Goal: Task Accomplishment & Management: Complete application form

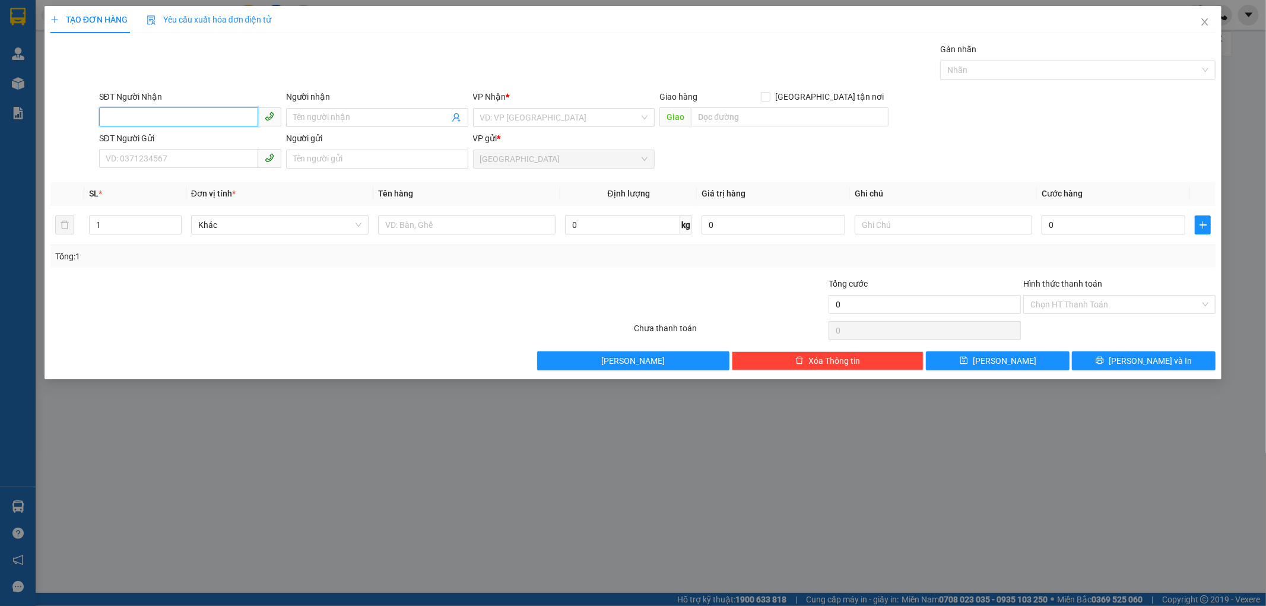
click at [196, 108] on input "SĐT Người Nhận" at bounding box center [178, 116] width 159 height 19
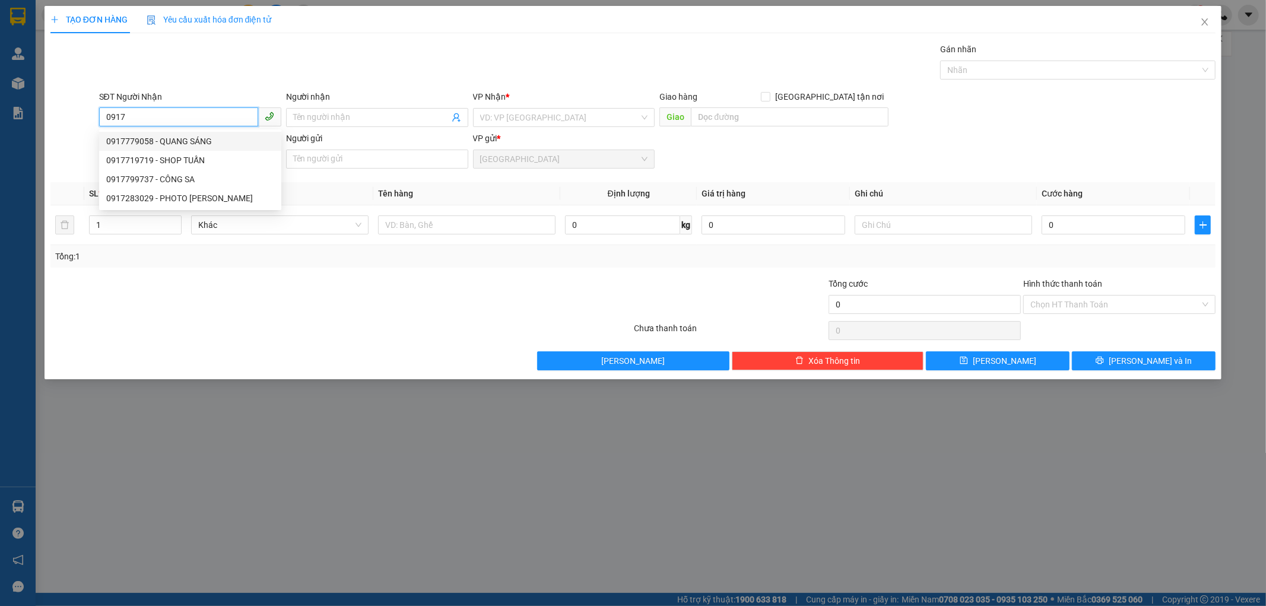
click at [202, 136] on div "0917779058 - QUANG SÁNG" at bounding box center [190, 141] width 168 height 13
type input "0917779058"
type input "QUANG SÁNG"
type input "[PERSON_NAME]"
type input "150.000"
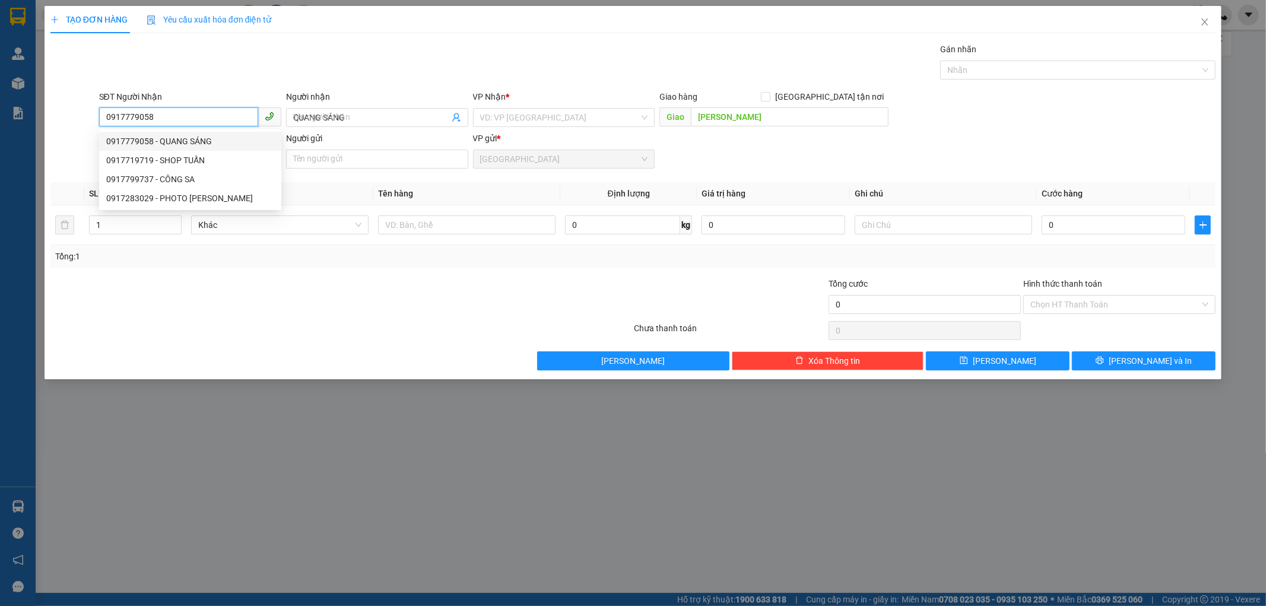
type input "150.000"
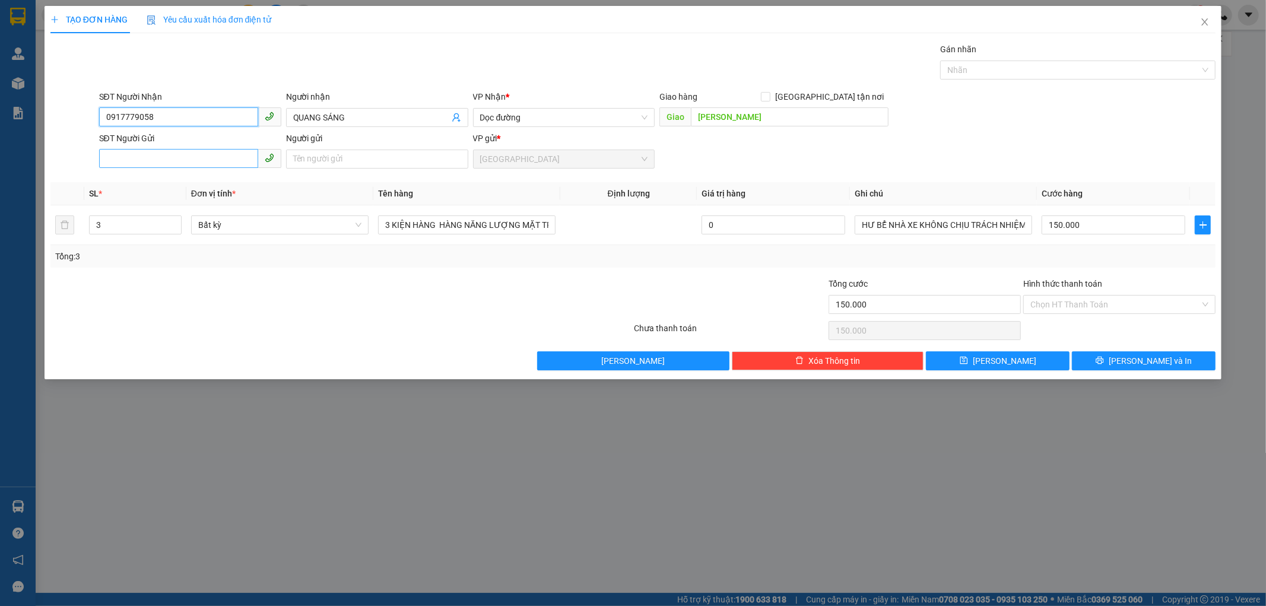
type input "0917779058"
click at [202, 152] on input "SĐT Người Gửi" at bounding box center [178, 158] width 159 height 19
type input "0919177594"
click at [222, 176] on div "0919177594 - [PERSON_NAME]" at bounding box center [190, 182] width 168 height 13
type input "CƯỜNG"
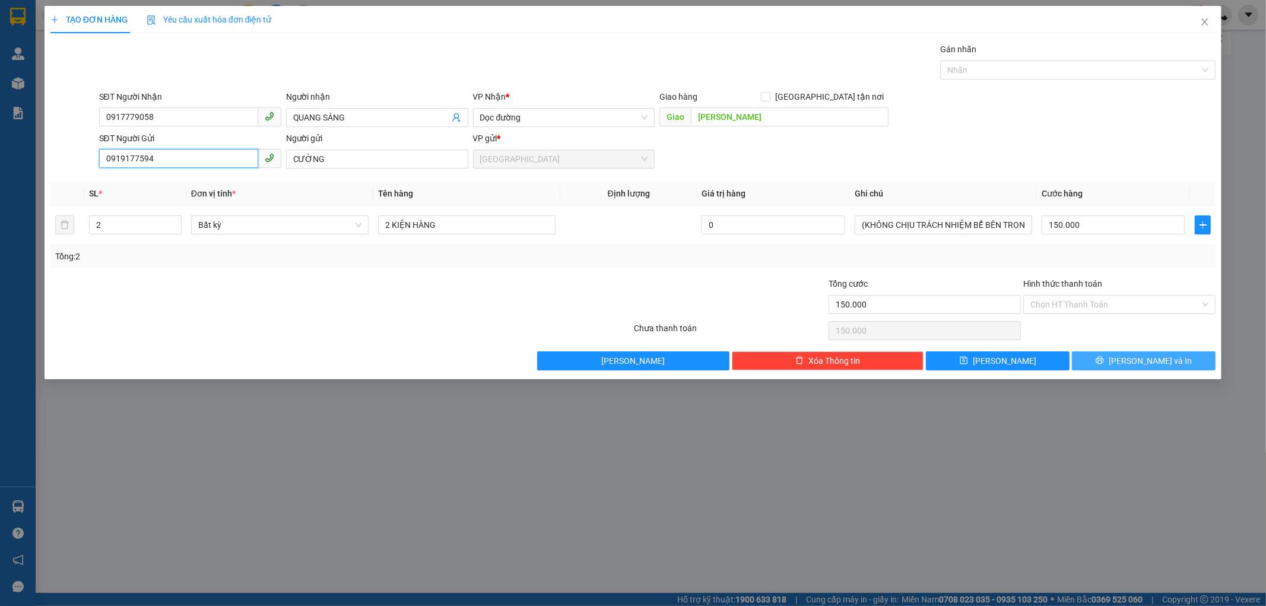
type input "0919177594"
click at [1102, 361] on button "[PERSON_NAME] và In" at bounding box center [1144, 360] width 144 height 19
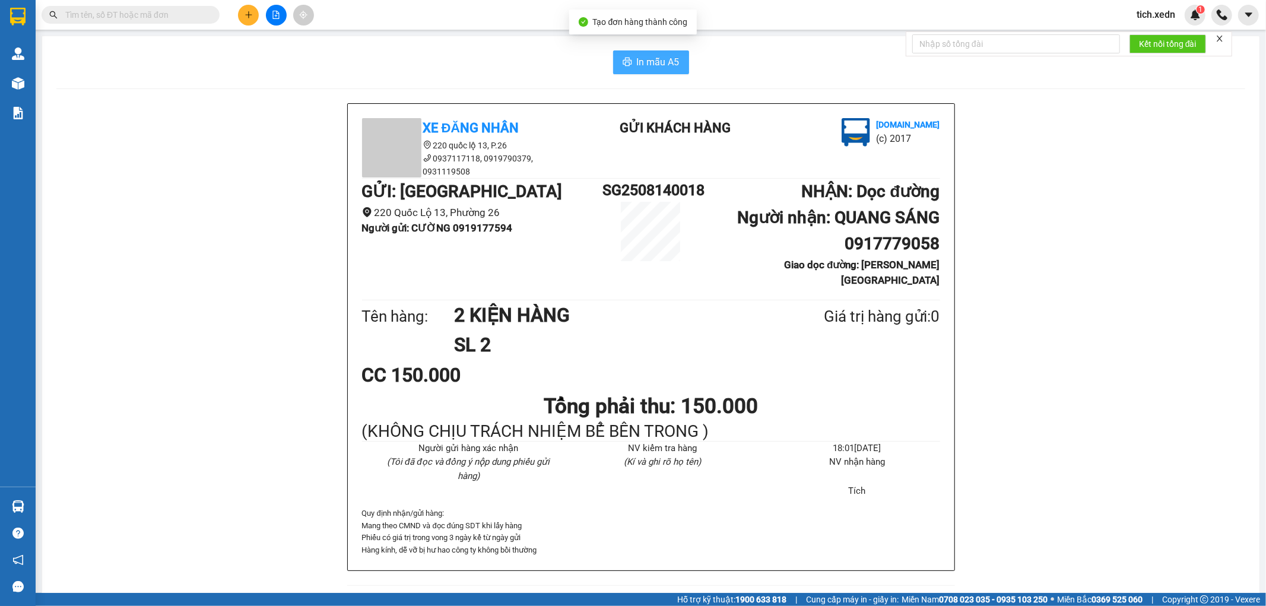
click at [665, 56] on span "In mẫu A5" at bounding box center [658, 62] width 43 height 15
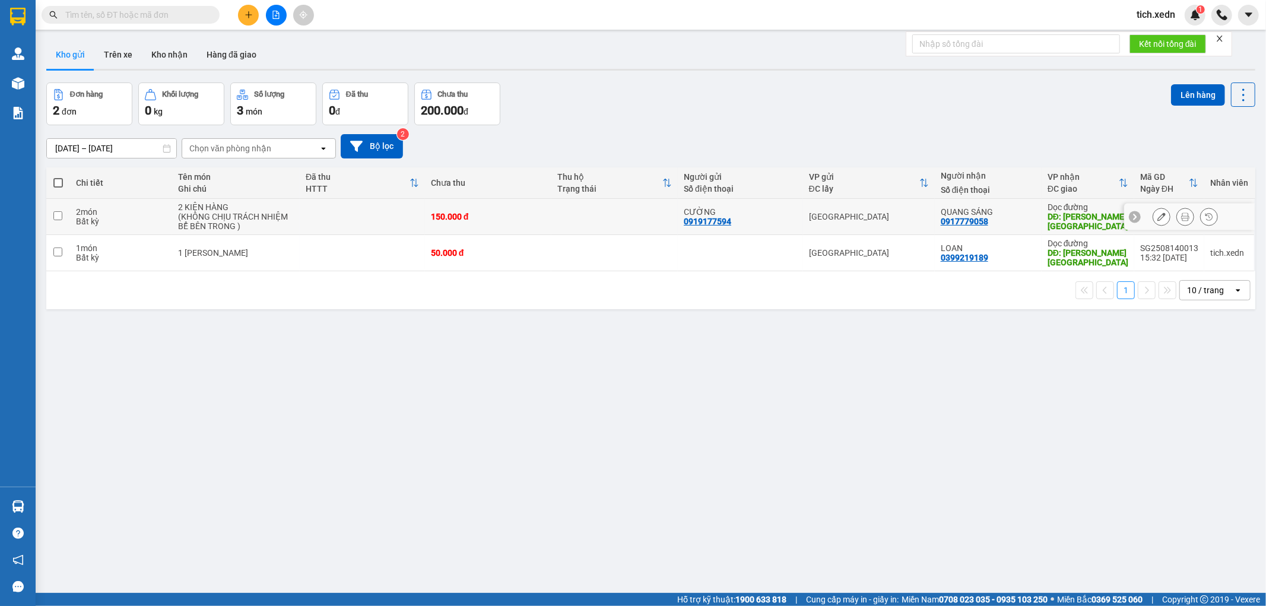
click at [54, 215] on input "checkbox" at bounding box center [57, 215] width 9 height 9
checkbox input "true"
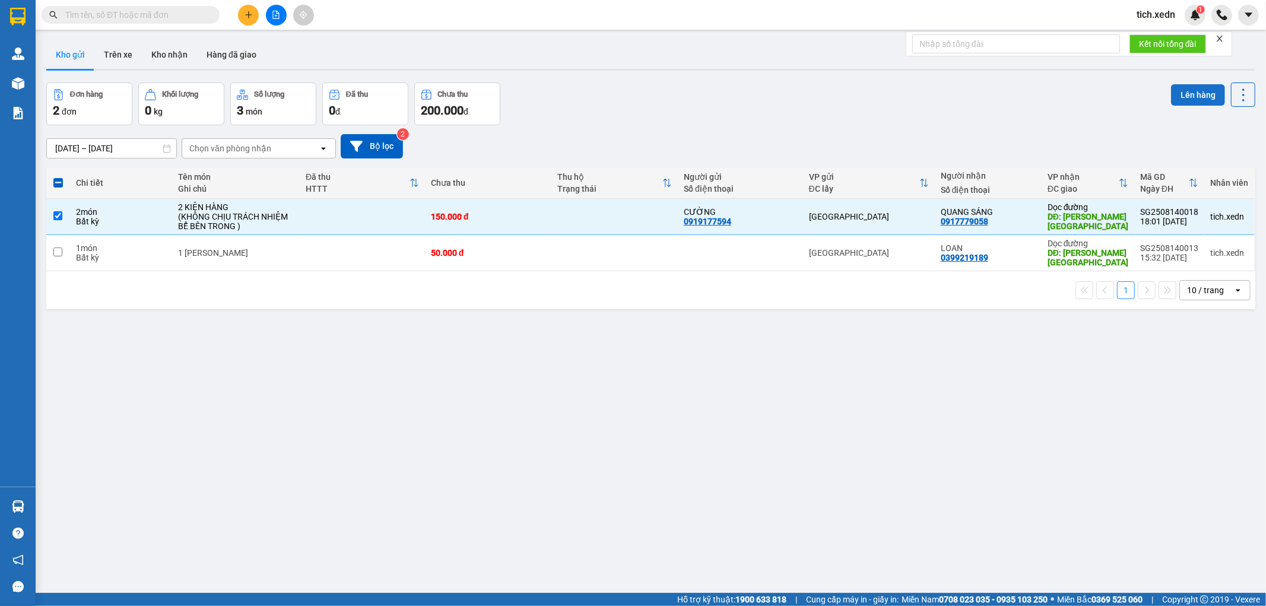
click at [1181, 90] on button "Lên hàng" at bounding box center [1198, 94] width 54 height 21
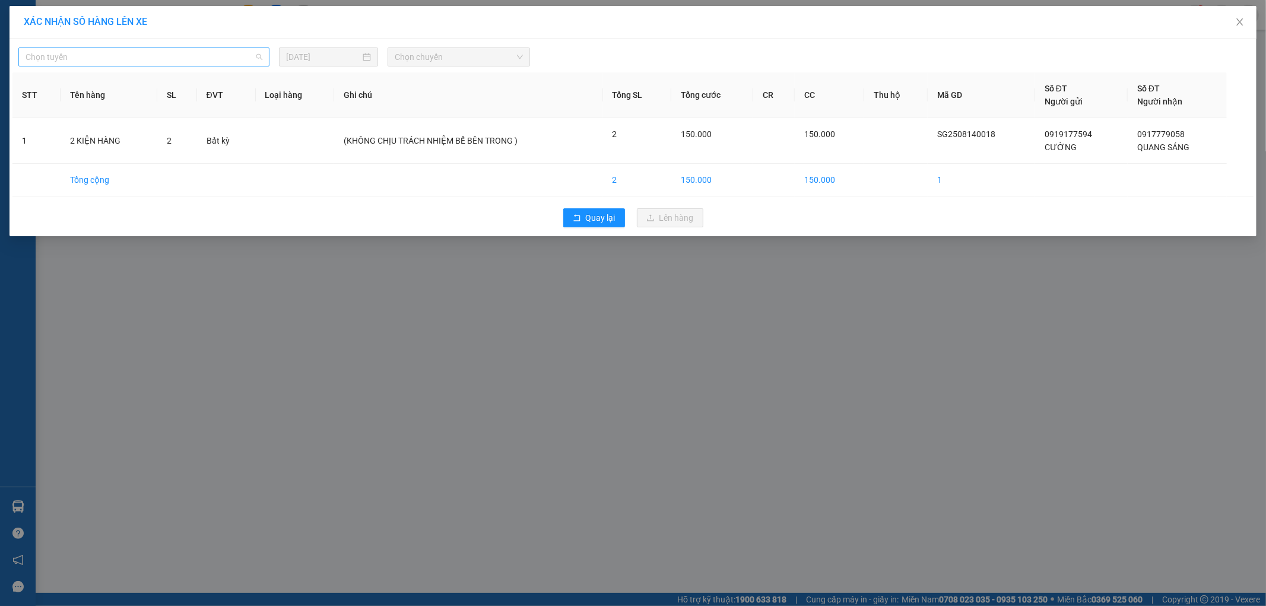
click at [238, 62] on span "Chọn tuyến" at bounding box center [144, 57] width 237 height 18
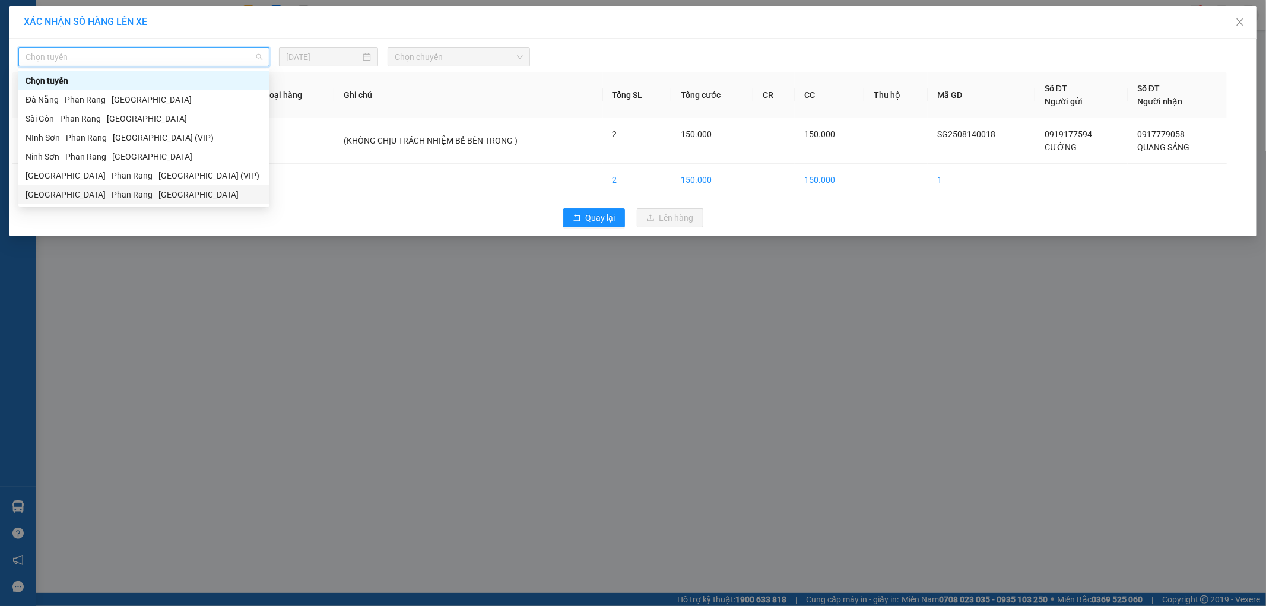
click at [168, 192] on div "[GEOGRAPHIC_DATA] - Phan Rang - [GEOGRAPHIC_DATA]" at bounding box center [144, 194] width 237 height 13
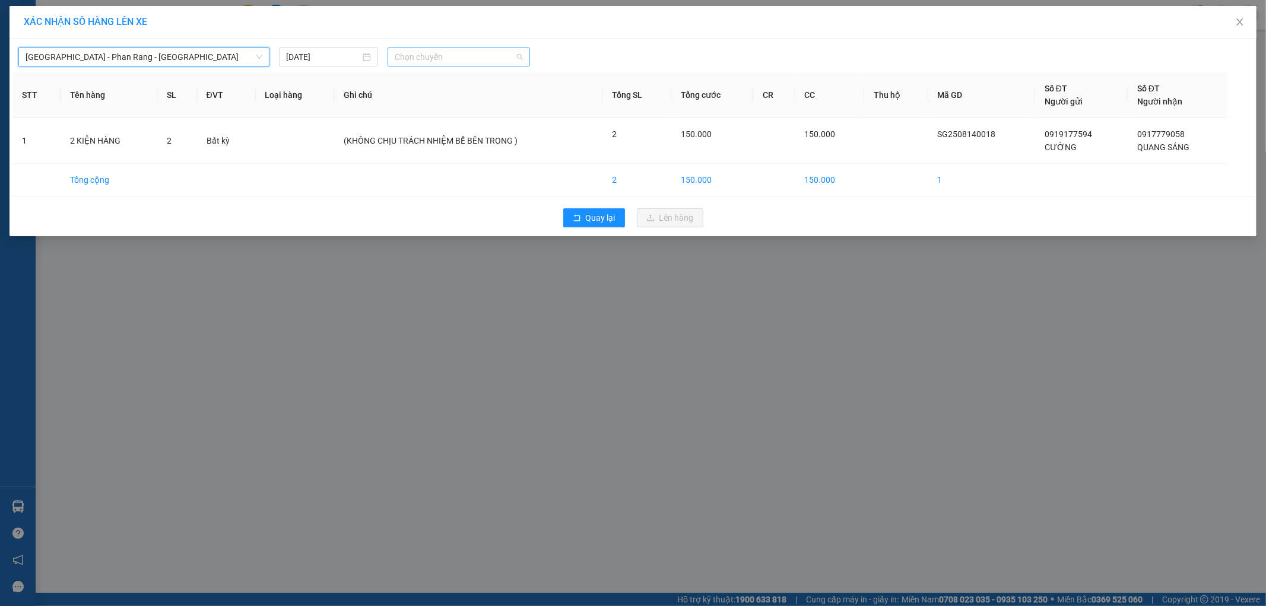
click at [487, 53] on span "Chọn chuyến" at bounding box center [459, 57] width 128 height 18
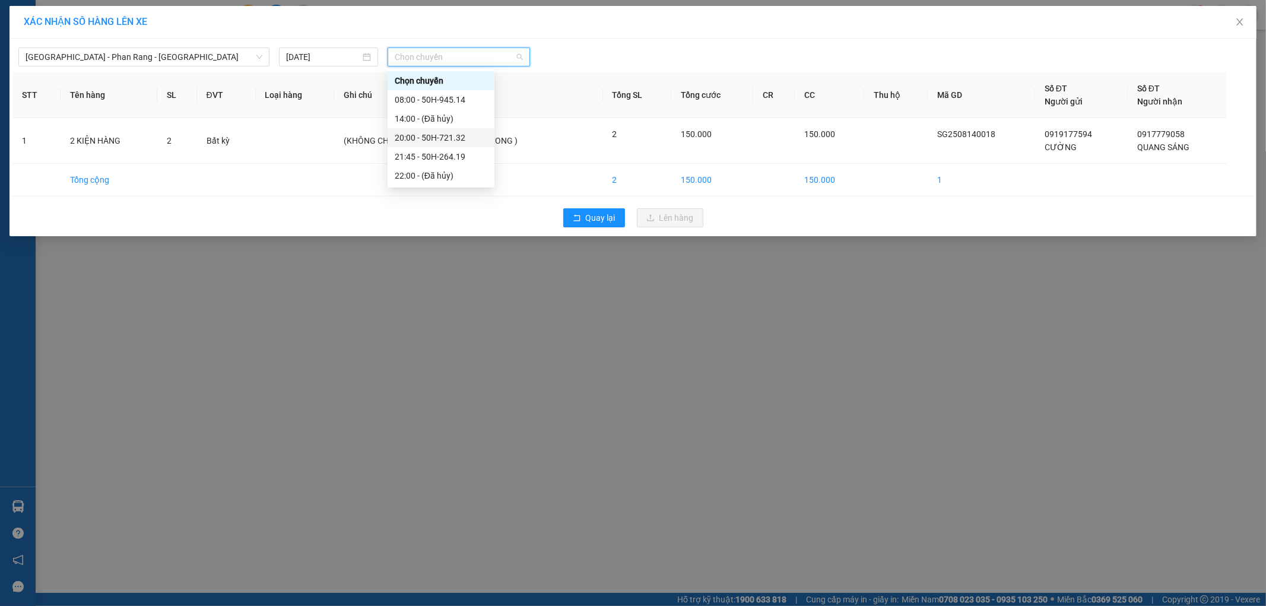
click at [476, 131] on div "20:00 - 50H-721.32" at bounding box center [441, 137] width 93 height 13
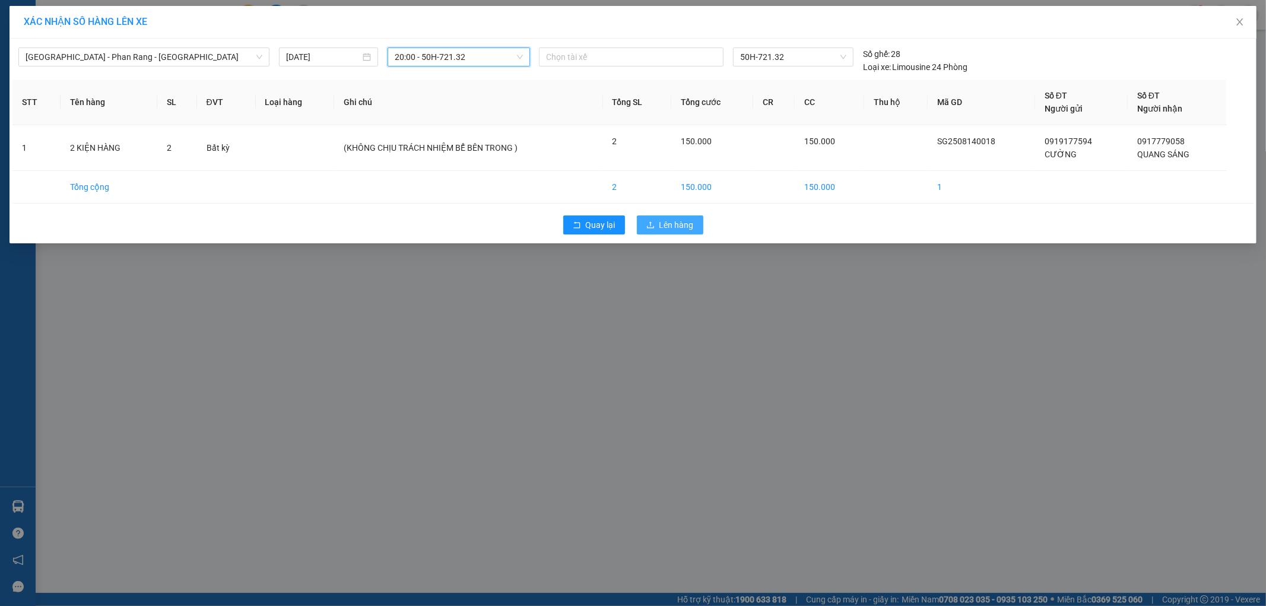
click at [668, 217] on button "Lên hàng" at bounding box center [670, 224] width 66 height 19
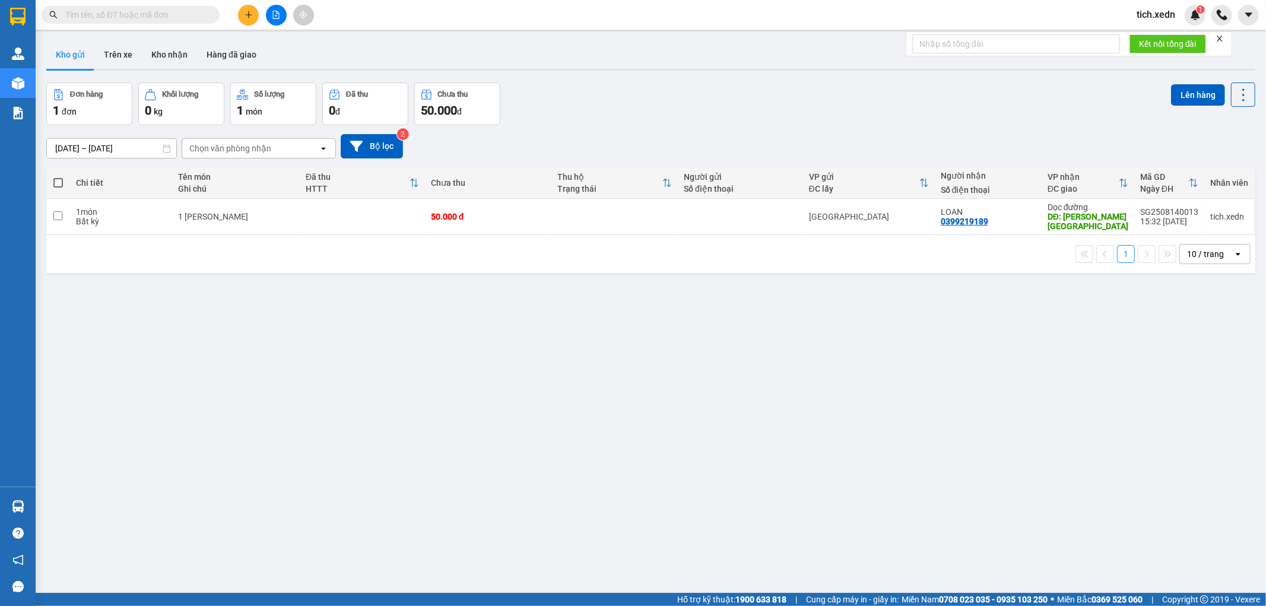
click at [252, 12] on icon "plus" at bounding box center [248, 15] width 8 height 8
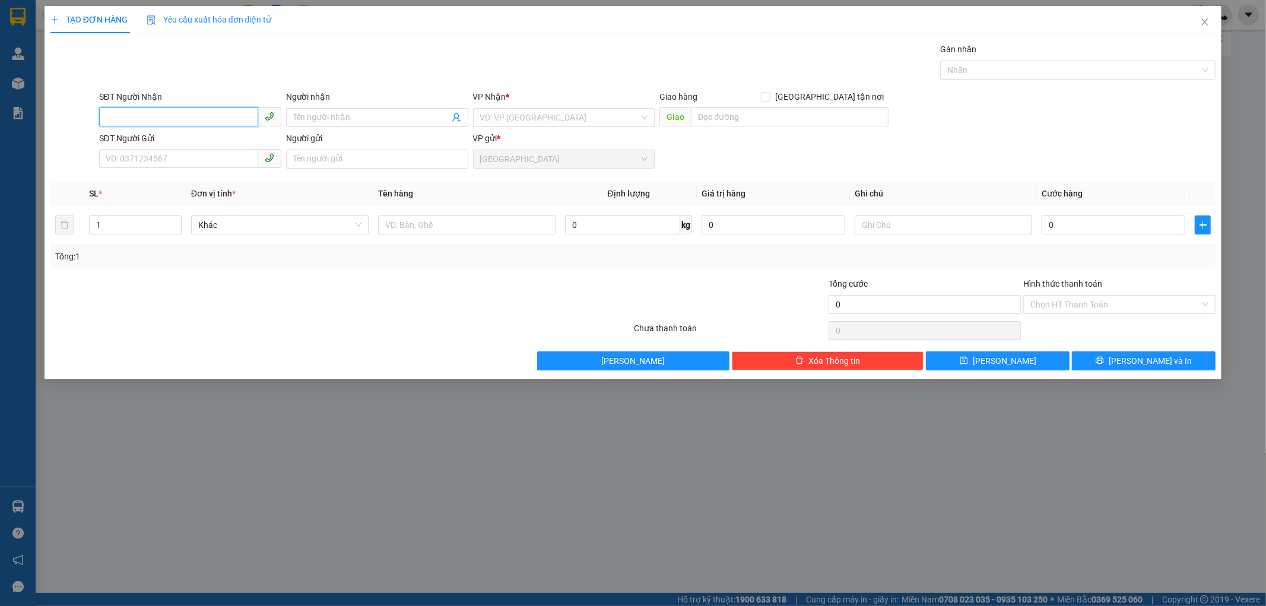
click at [116, 120] on input "SĐT Người Nhận" at bounding box center [178, 116] width 159 height 19
